Goal: Task Accomplishment & Management: Use online tool/utility

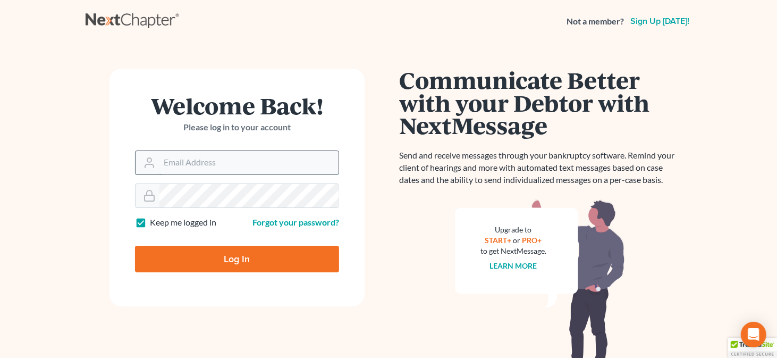
click at [223, 164] on input "Email Address" at bounding box center [249, 162] width 179 height 23
type input "rmastenlaw@gmail.com"
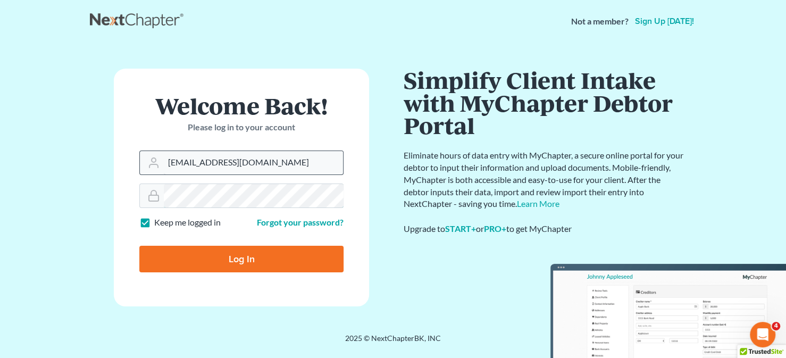
click at [139, 246] on input "Log In" at bounding box center [241, 259] width 204 height 27
type input "Thinking..."
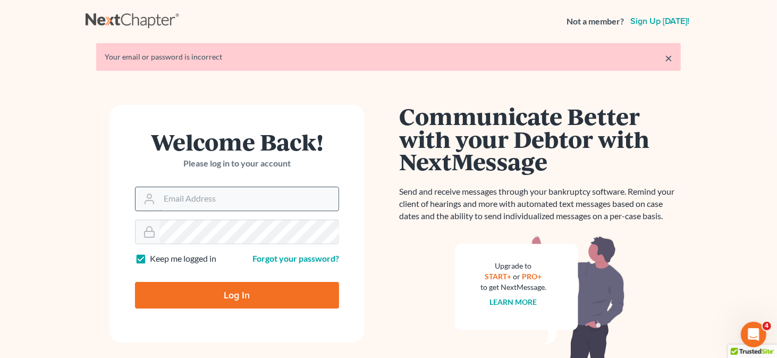
click at [218, 203] on input "Email Address" at bounding box center [249, 198] width 179 height 23
type input "rmastenlaw@gmail.com"
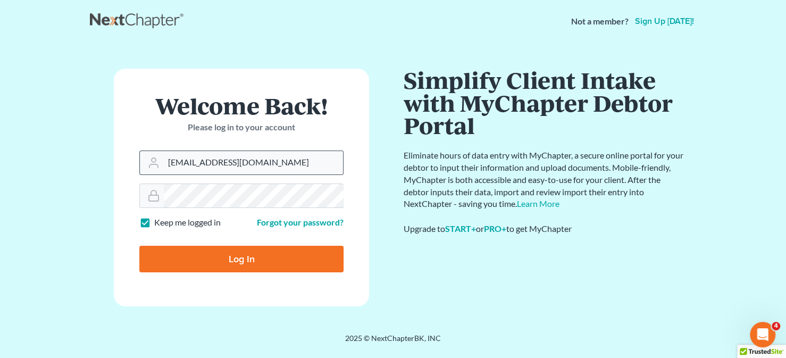
click at [139, 246] on input "Log In" at bounding box center [241, 259] width 204 height 27
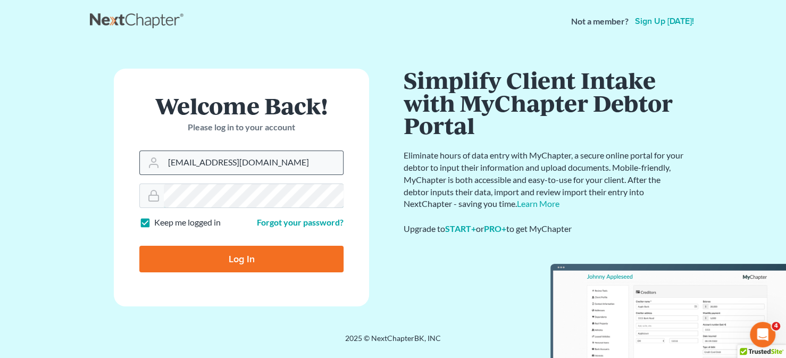
type input "Thinking..."
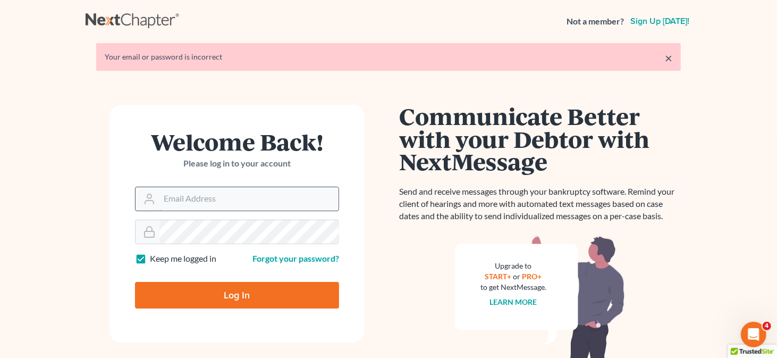
click at [200, 197] on input "Email Address" at bounding box center [249, 198] width 179 height 23
type input "rmastenlaw@gmail.com"
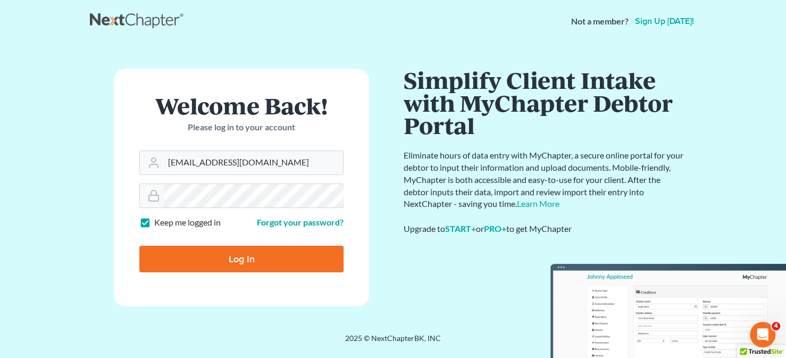
click at [139, 246] on input "Log In" at bounding box center [241, 259] width 204 height 27
type input "Thinking..."
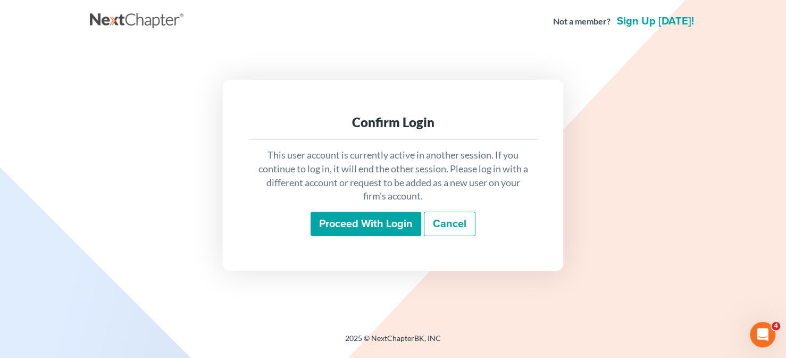
click at [344, 225] on input "Proceed with login" at bounding box center [366, 224] width 111 height 24
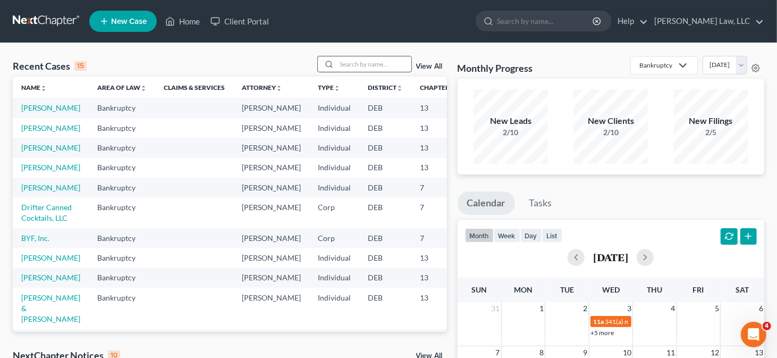
click at [346, 65] on input "search" at bounding box center [374, 63] width 74 height 15
type input "cemelus"
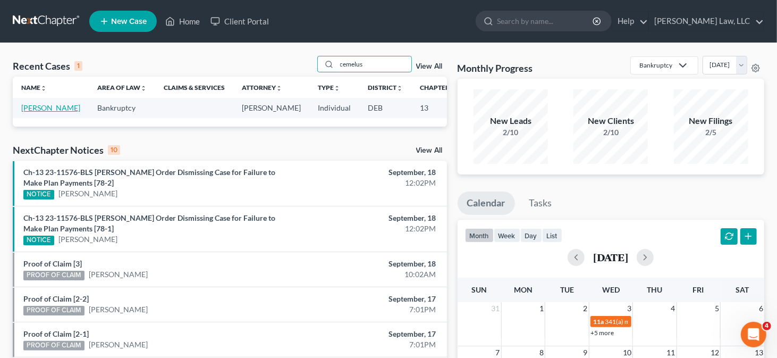
click at [31, 112] on link "[PERSON_NAME]" at bounding box center [50, 107] width 59 height 9
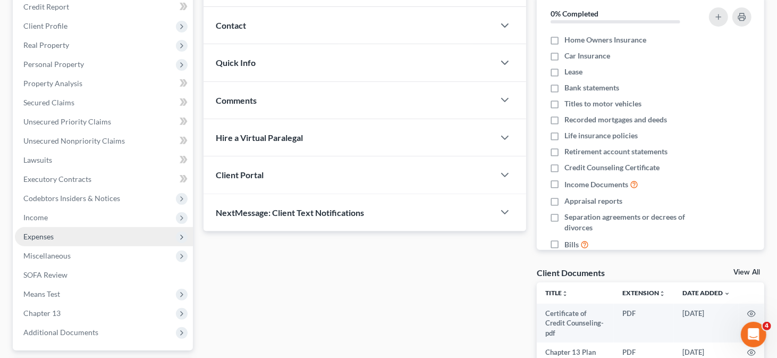
scroll to position [160, 0]
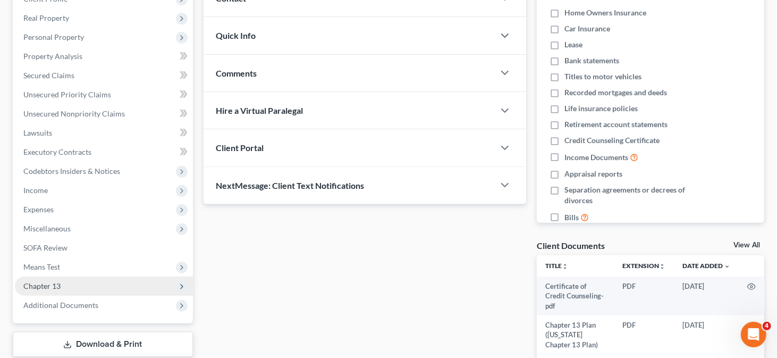
click at [64, 278] on span "Chapter 13" at bounding box center [104, 286] width 178 height 19
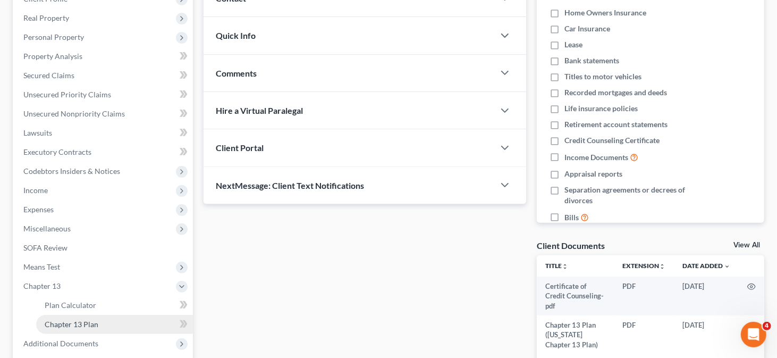
click at [69, 322] on span "Chapter 13 Plan" at bounding box center [72, 324] width 54 height 9
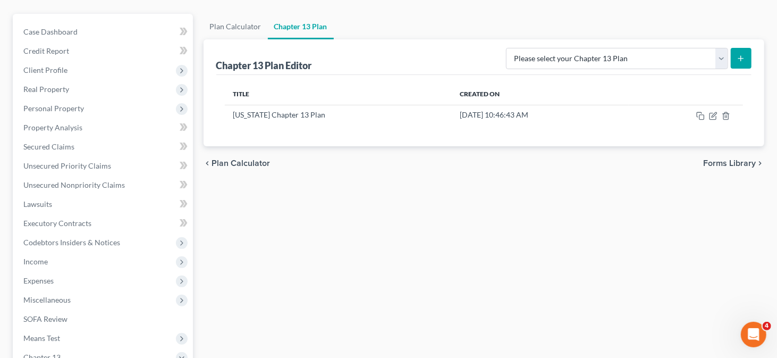
scroll to position [106, 0]
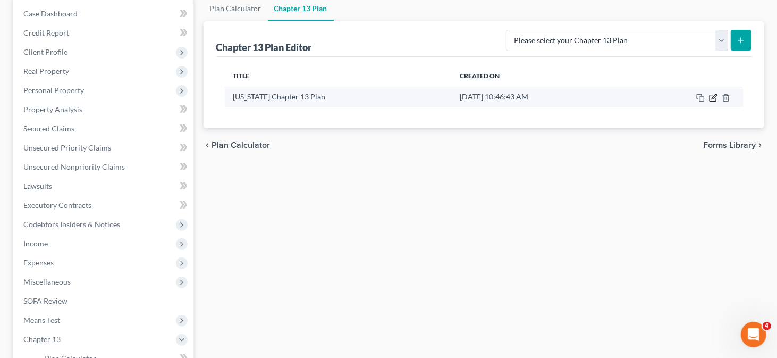
click at [710, 96] on icon "button" at bounding box center [713, 98] width 6 height 6
